Goal: Obtain resource: Obtain resource

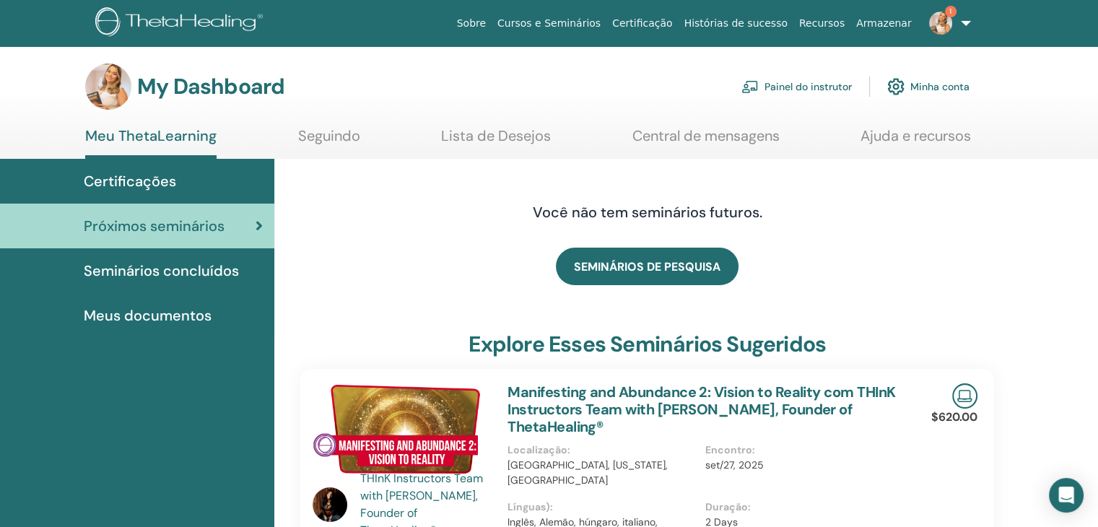
click at [788, 76] on link "Painel do instrutor" at bounding box center [796, 87] width 110 height 32
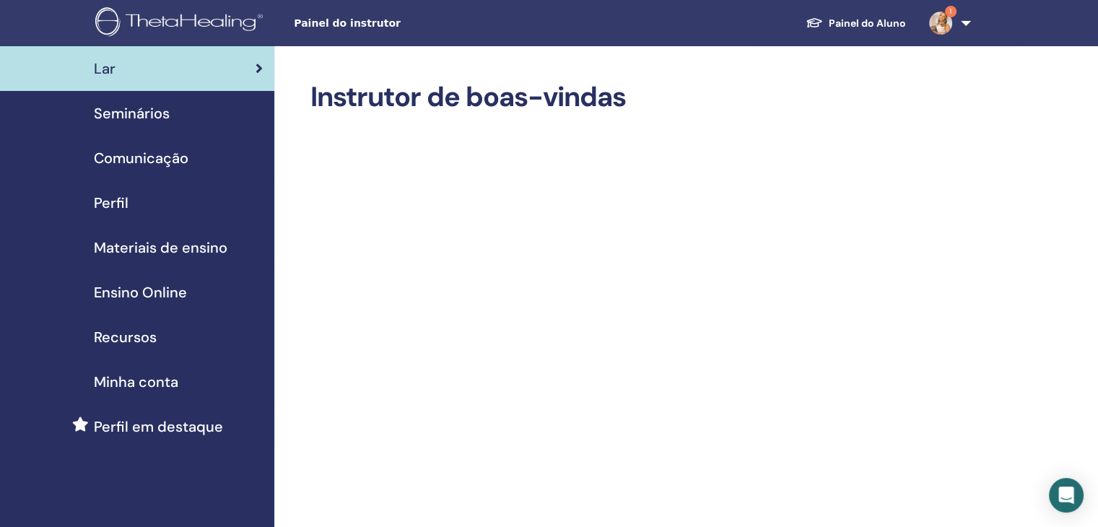
click at [196, 241] on span "Materiais de ensino" at bounding box center [161, 248] width 134 height 22
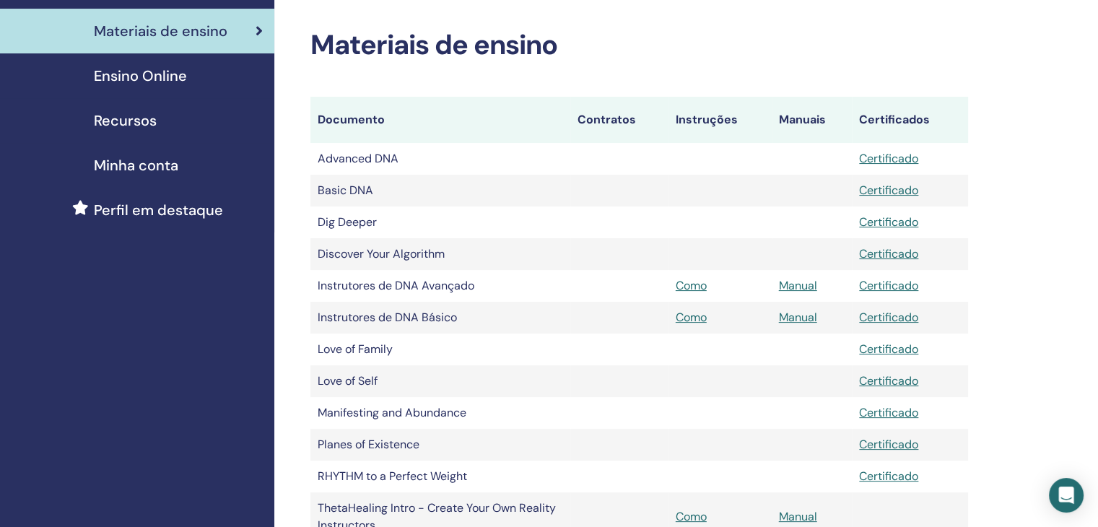
scroll to position [223, 0]
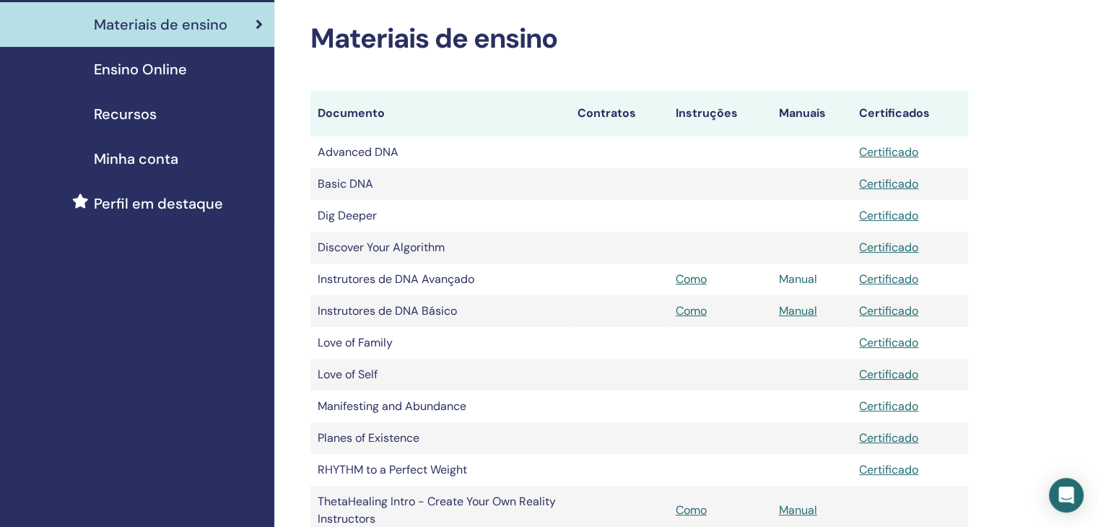
click at [788, 284] on link "Manual" at bounding box center [798, 278] width 38 height 15
